Goal: Navigation & Orientation: Go to known website

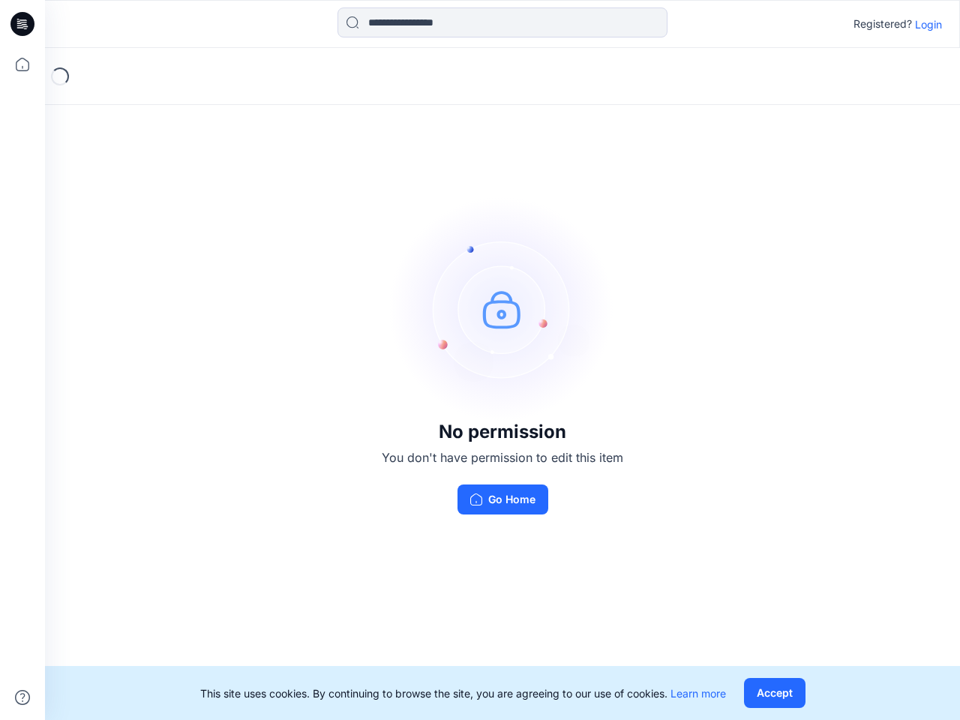
click at [480, 360] on img at bounding box center [502, 308] width 225 height 225
click at [23, 24] on icon at bounding box center [25, 24] width 6 height 1
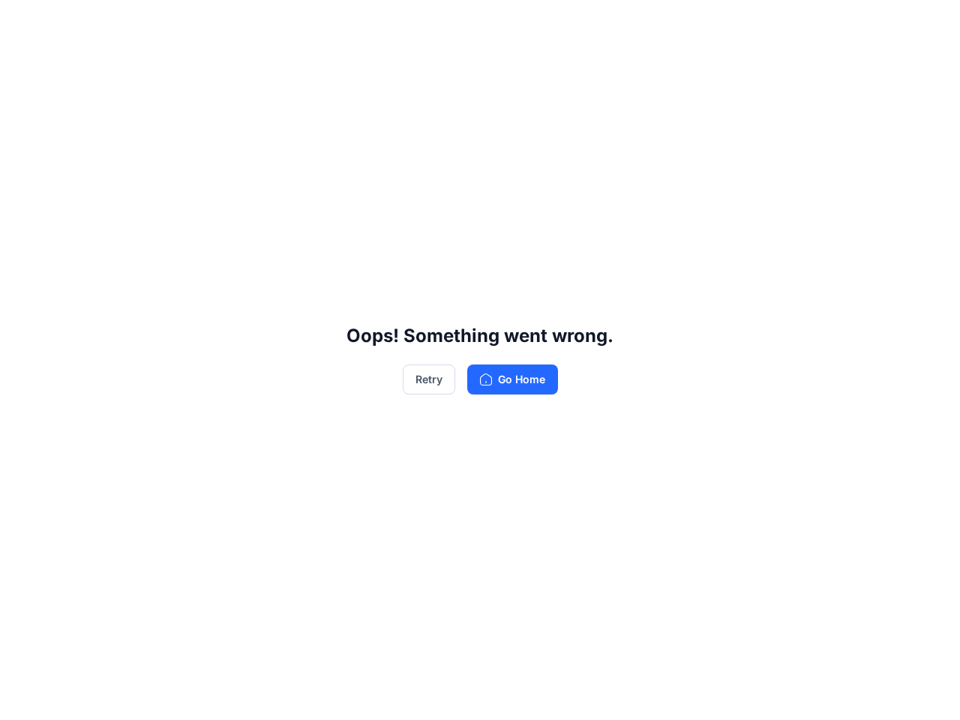
click at [22, 64] on div "Oops! Something went wrong. Retry Go Home" at bounding box center [480, 360] width 960 height 720
click at [22, 697] on div "Oops! Something went wrong. Retry Go Home" at bounding box center [480, 360] width 960 height 720
click at [502, 22] on div "Oops! Something went wrong. Retry Go Home" at bounding box center [480, 360] width 960 height 720
click at [928, 24] on div "Oops! Something went wrong. Retry Go Home" at bounding box center [480, 360] width 960 height 720
click at [774, 693] on div "Oops! Something went wrong. Retry Go Home" at bounding box center [480, 360] width 960 height 720
